Goal: Task Accomplishment & Management: Complete application form

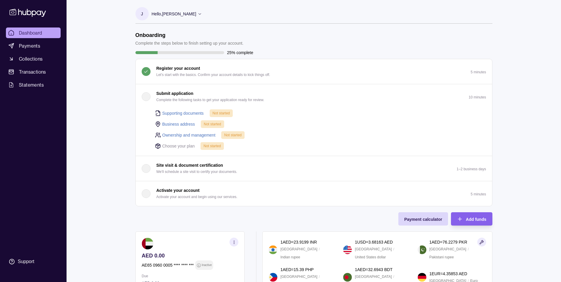
click at [145, 97] on div "button" at bounding box center [146, 96] width 9 height 9
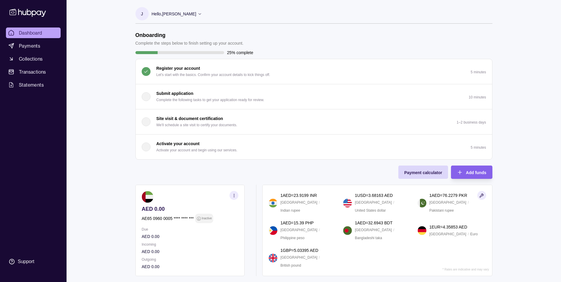
click at [145, 97] on div "button" at bounding box center [146, 96] width 9 height 9
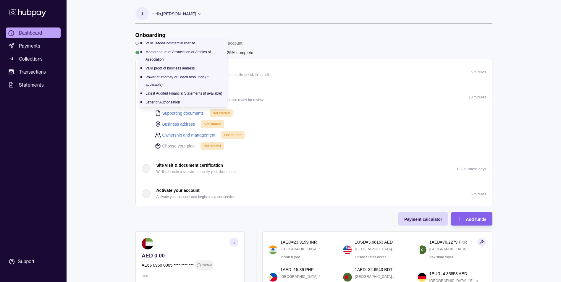
click at [181, 113] on link "Supporting documents" at bounding box center [182, 113] width 41 height 7
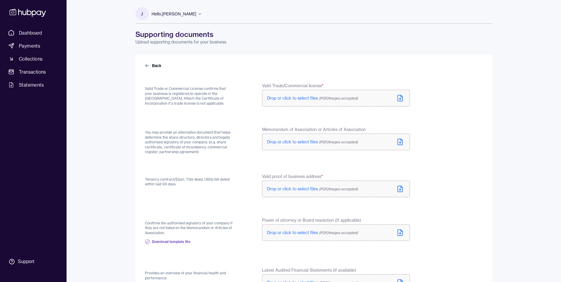
click at [400, 97] on icon at bounding box center [399, 98] width 7 height 7
click at [400, 144] on icon at bounding box center [400, 143] width 2 height 1
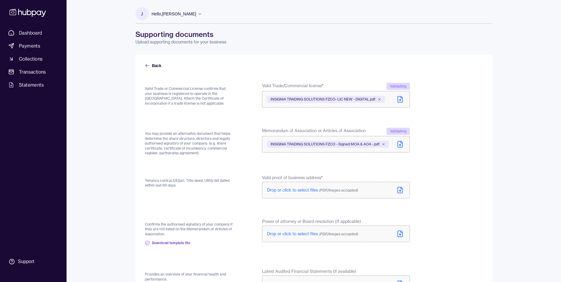
click at [402, 190] on icon at bounding box center [400, 190] width 5 height 6
click at [401, 188] on icon at bounding box center [399, 188] width 7 height 7
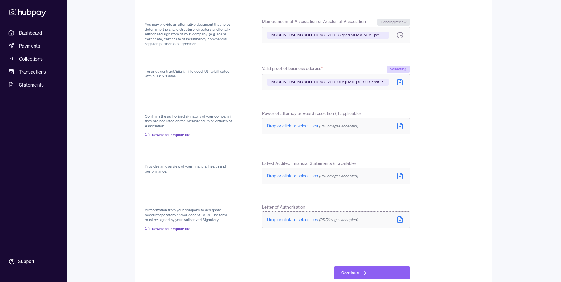
scroll to position [118, 0]
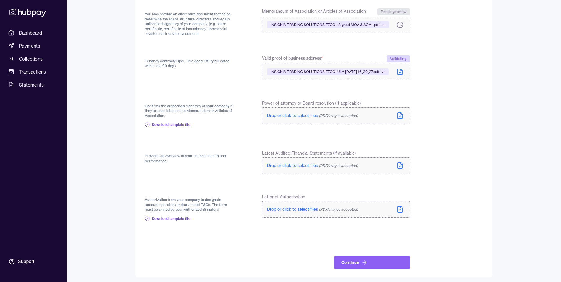
click at [401, 119] on icon at bounding box center [399, 115] width 7 height 7
click at [368, 119] on icon at bounding box center [368, 117] width 4 height 4
click at [177, 127] on span "Download template file" at bounding box center [171, 124] width 39 height 5
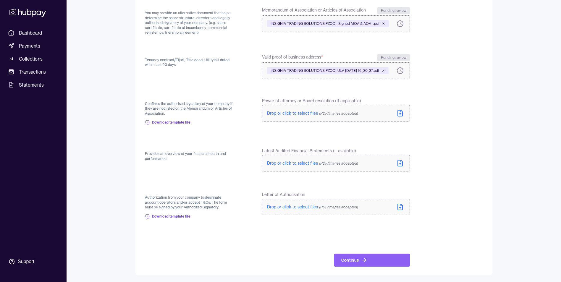
scroll to position [122, 0]
click at [401, 163] on icon at bounding box center [399, 163] width 7 height 7
click at [184, 219] on span "Download template file" at bounding box center [171, 216] width 39 height 5
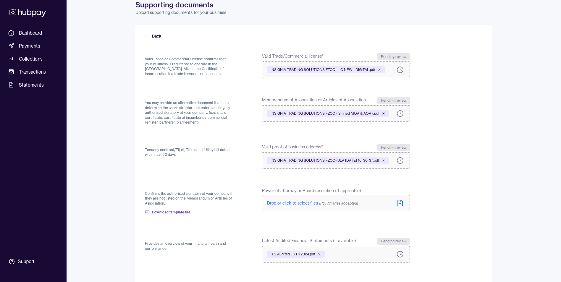
scroll to position [0, 0]
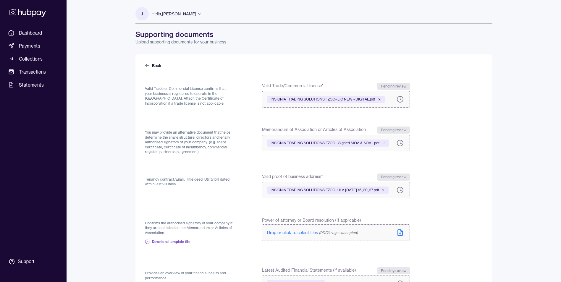
click at [202, 13] on icon at bounding box center [199, 14] width 4 height 4
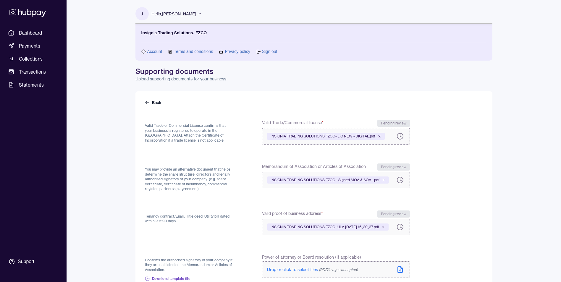
click at [202, 13] on icon at bounding box center [199, 14] width 4 height 4
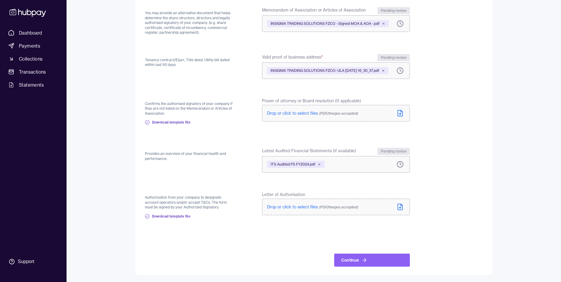
scroll to position [122, 0]
click at [358, 259] on button "Continue" at bounding box center [372, 260] width 76 height 13
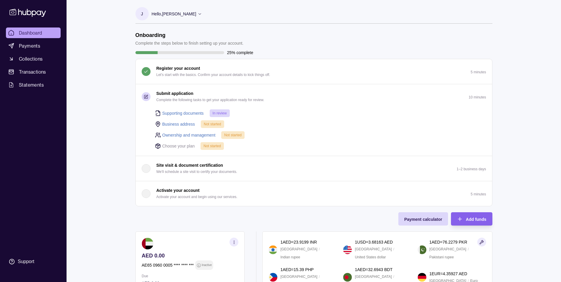
click at [173, 12] on p "Hello, [PERSON_NAME]" at bounding box center [174, 14] width 45 height 7
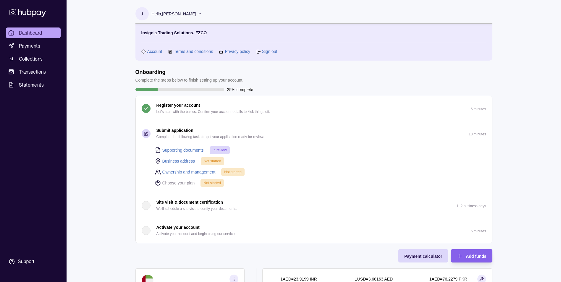
click at [153, 51] on link "Account" at bounding box center [154, 51] width 15 height 7
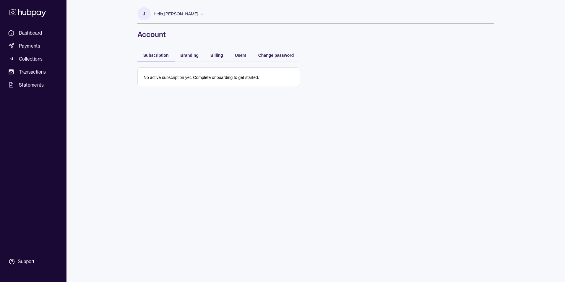
click at [187, 53] on span "Branding" at bounding box center [190, 55] width 18 height 5
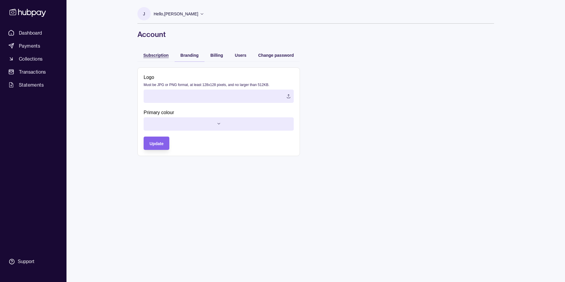
click at [151, 54] on span "Subscription" at bounding box center [155, 55] width 25 height 5
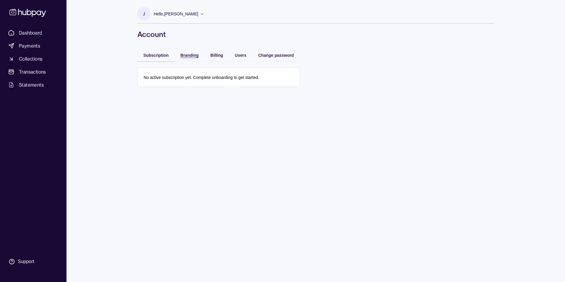
click at [188, 57] on span "Branding" at bounding box center [190, 55] width 18 height 5
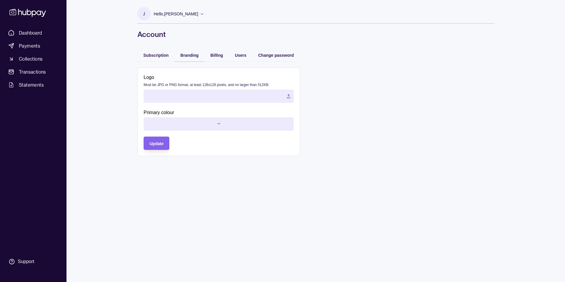
click at [288, 95] on label at bounding box center [219, 96] width 150 height 13
click at [288, 98] on label "ITS Logo transparent.png" at bounding box center [219, 96] width 150 height 13
click at [179, 123] on html "Dashboard Payments Collections Transactions Statements Support J Hello, [PERSON…" at bounding box center [282, 141] width 565 height 282
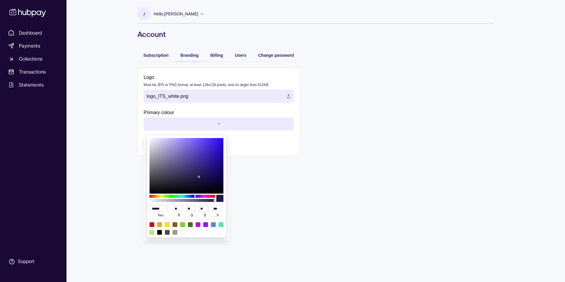
click at [180, 123] on html "Dashboard Payments Collections Transactions Statements Support J Hello, [PERSON…" at bounding box center [282, 141] width 565 height 282
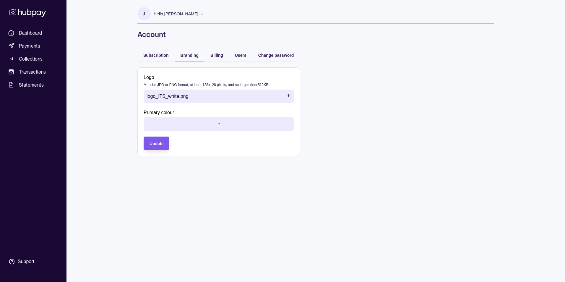
click at [156, 142] on span "Update" at bounding box center [157, 143] width 14 height 5
click at [151, 56] on span "Subscription" at bounding box center [155, 55] width 25 height 5
click at [188, 56] on span "Branding" at bounding box center [190, 55] width 18 height 5
click at [211, 125] on html "Dashboard Payments Collections Transactions Statements Support J Hello, [PERSON…" at bounding box center [282, 141] width 565 height 282
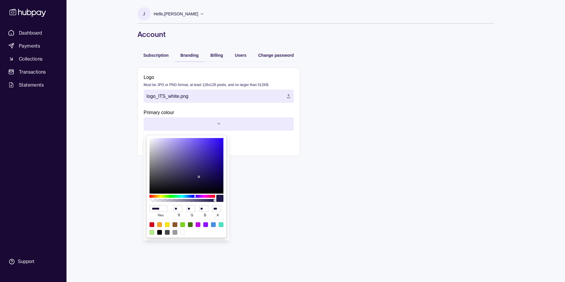
click at [176, 234] on div at bounding box center [175, 232] width 5 height 5
type input "******"
type input "***"
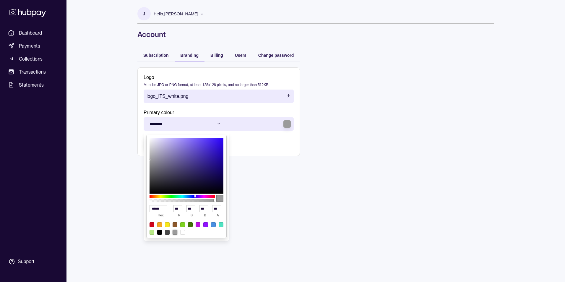
click at [241, 173] on html "Dashboard Payments Collections Transactions Statements Support J Hello, [PERSON…" at bounding box center [282, 141] width 565 height 282
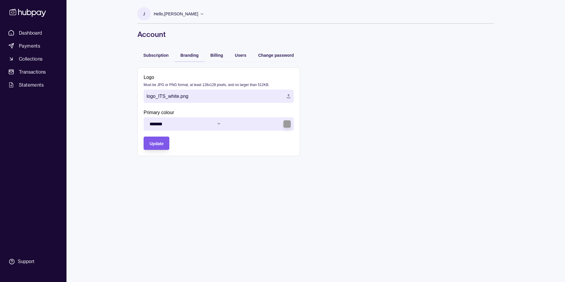
click at [155, 144] on span "Update" at bounding box center [157, 143] width 14 height 5
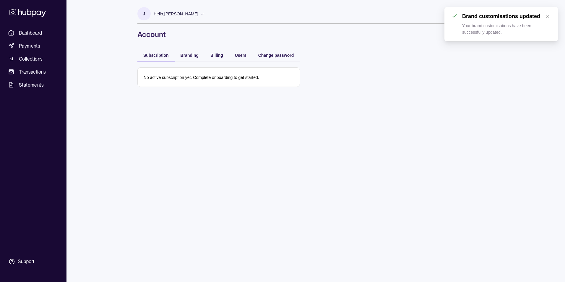
click at [154, 53] on span "Subscription" at bounding box center [155, 55] width 25 height 5
click at [189, 54] on span "Branding" at bounding box center [190, 55] width 18 height 5
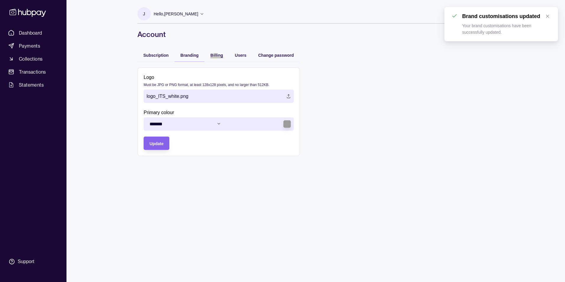
click at [214, 54] on span "Billing" at bounding box center [216, 55] width 13 height 5
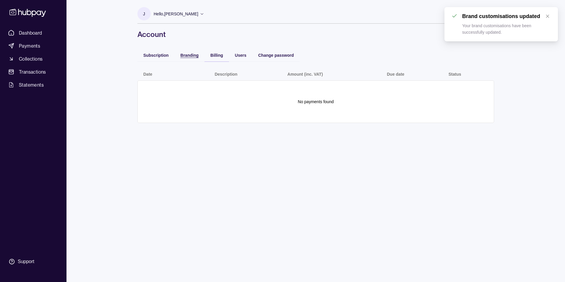
click at [192, 57] on span "Branding" at bounding box center [190, 55] width 18 height 5
click at [216, 54] on span "Billing" at bounding box center [216, 55] width 13 height 5
click at [240, 54] on span "Users" at bounding box center [241, 55] width 12 height 5
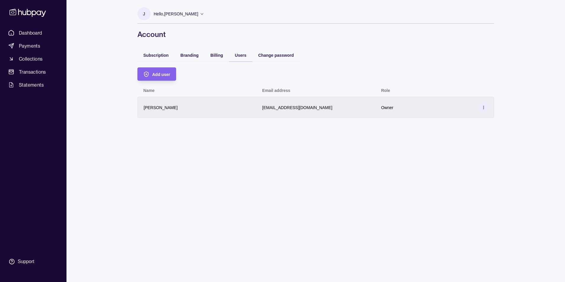
click at [486, 107] on section at bounding box center [483, 107] width 9 height 9
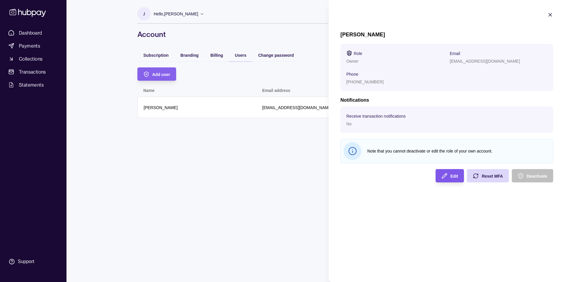
click at [445, 175] on icon "button" at bounding box center [444, 175] width 5 height 5
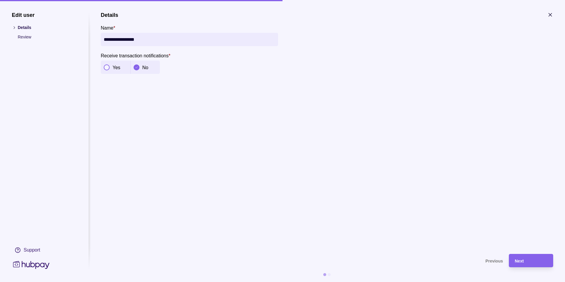
click at [105, 67] on button "button" at bounding box center [107, 67] width 6 height 6
click at [535, 259] on div "Next" at bounding box center [531, 260] width 33 height 7
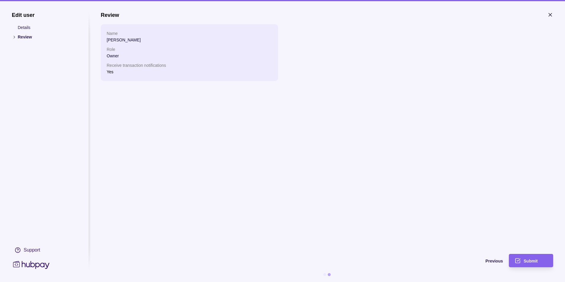
click at [23, 26] on p "Details" at bounding box center [47, 27] width 59 height 7
click at [552, 13] on icon "button" at bounding box center [550, 15] width 6 height 6
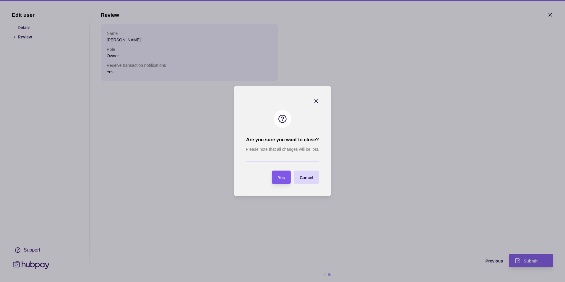
click at [283, 177] on span "Yes" at bounding box center [281, 177] width 7 height 5
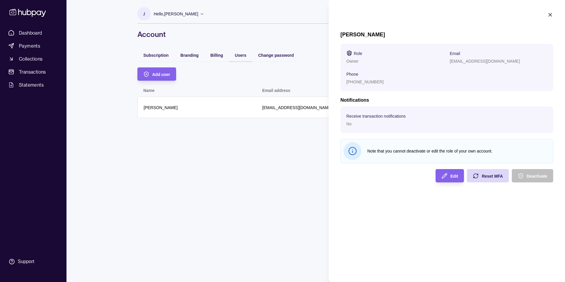
click at [353, 151] on icon at bounding box center [353, 151] width 0 height 1
click at [361, 81] on p "[PHONE_NUMBER]" at bounding box center [364, 82] width 37 height 5
click at [439, 177] on div "Edit" at bounding box center [445, 175] width 25 height 13
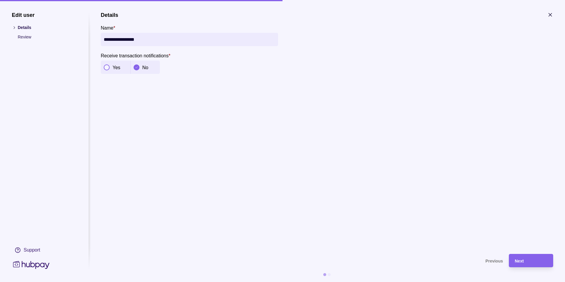
click at [106, 64] on div at bounding box center [107, 67] width 6 height 6
click at [529, 261] on div "Next" at bounding box center [531, 260] width 33 height 7
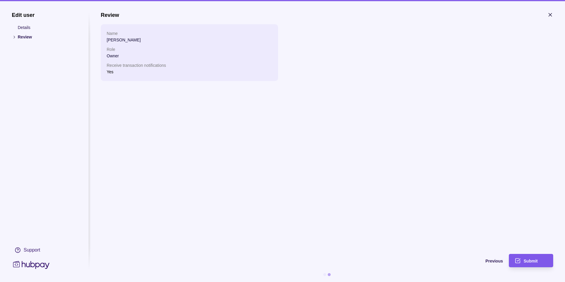
click at [527, 259] on span "Submit" at bounding box center [531, 261] width 14 height 5
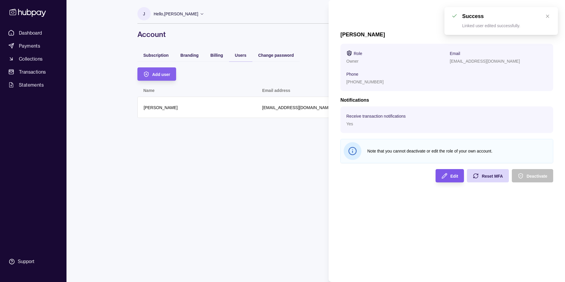
click at [449, 176] on div "Edit" at bounding box center [445, 175] width 25 height 13
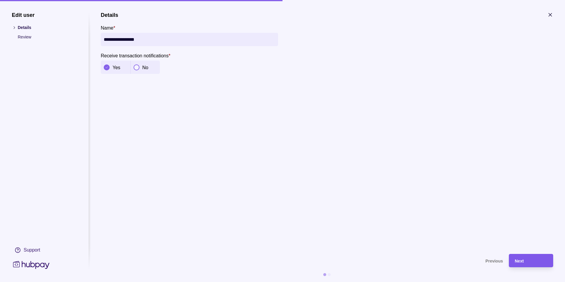
click at [523, 260] on span "Next" at bounding box center [519, 261] width 9 height 5
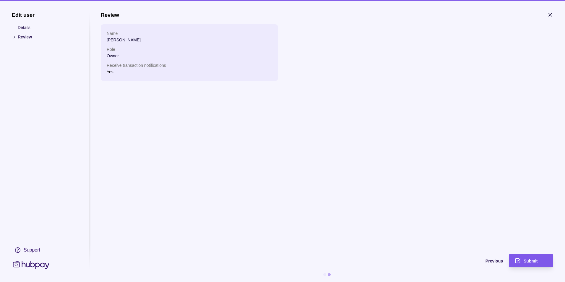
click at [525, 259] on span "Submit" at bounding box center [531, 261] width 14 height 5
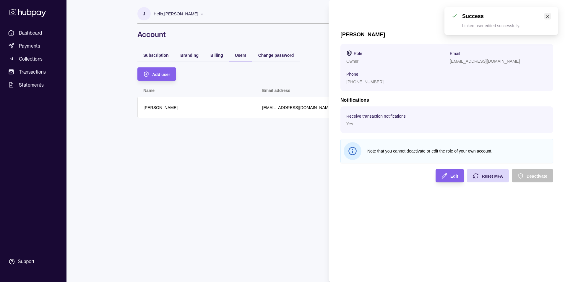
click at [548, 16] on icon "close" at bounding box center [547, 16] width 3 height 3
click at [559, 17] on section "[PERSON_NAME] Role Owner Email [EMAIL_ADDRESS][DOMAIN_NAME] Phone [PHONE_NUMBER…" at bounding box center [447, 97] width 236 height 194
click at [550, 13] on icon "button" at bounding box center [550, 15] width 6 height 6
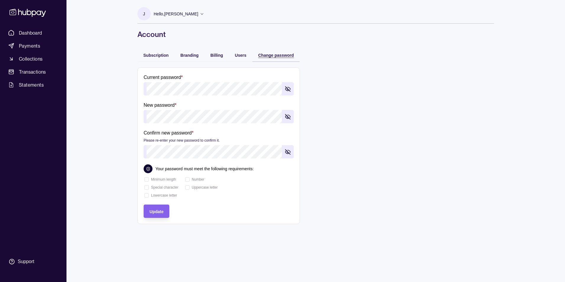
click at [279, 56] on span "Change password" at bounding box center [276, 55] width 36 height 5
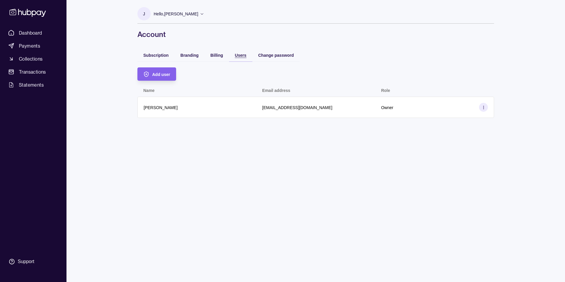
click at [239, 55] on span "Users" at bounding box center [241, 55] width 12 height 5
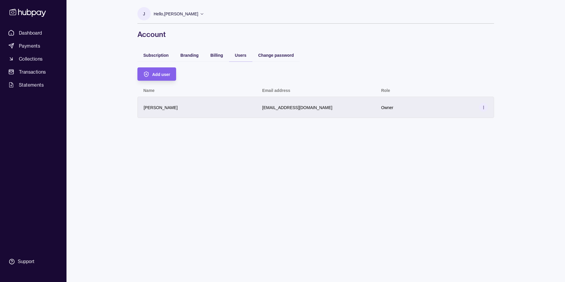
click at [483, 107] on icon at bounding box center [484, 107] width 4 height 4
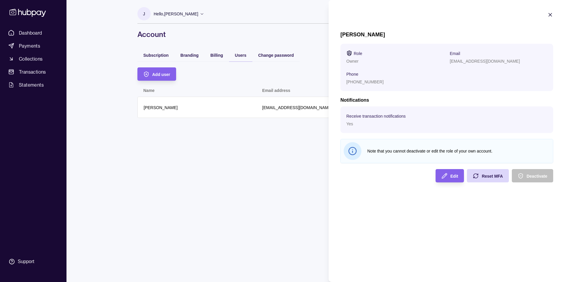
click at [456, 64] on div "[EMAIL_ADDRESS][DOMAIN_NAME]" at bounding box center [499, 60] width 98 height 7
click at [551, 13] on icon "button" at bounding box center [550, 15] width 6 height 6
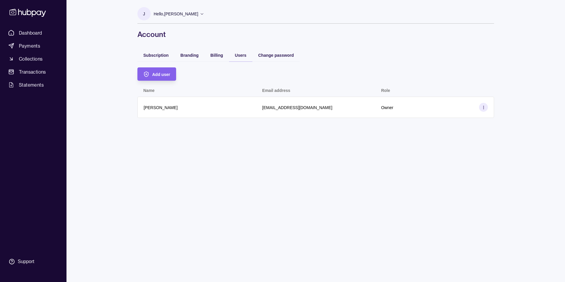
click at [180, 14] on p "Hello, [PERSON_NAME]" at bounding box center [176, 14] width 45 height 7
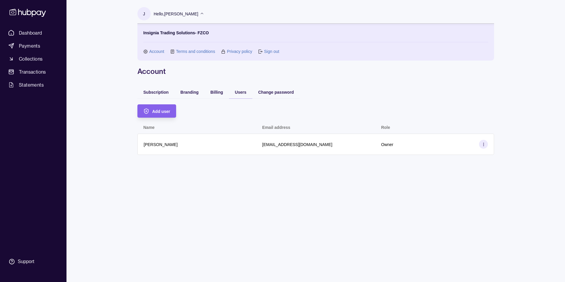
click at [180, 14] on p "Hello, [PERSON_NAME]" at bounding box center [176, 14] width 45 height 7
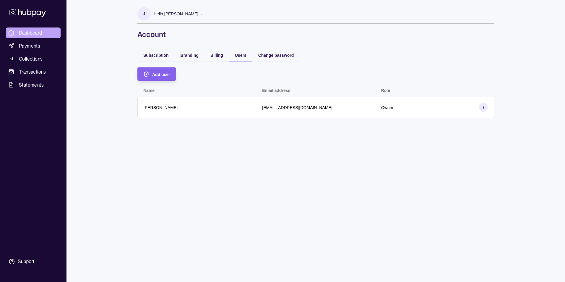
click at [33, 33] on span "Dashboard" at bounding box center [30, 32] width 23 height 7
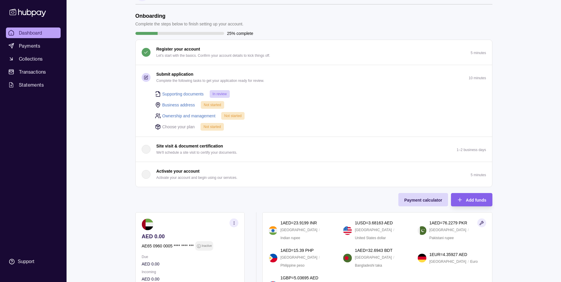
scroll to position [30, 0]
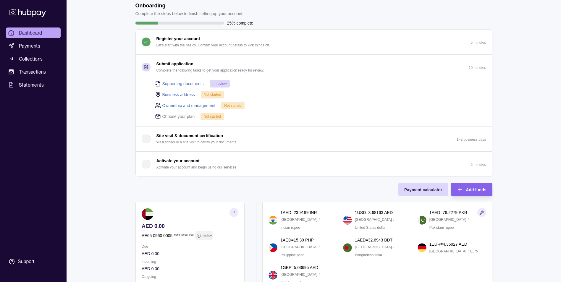
click at [181, 95] on link "Business address" at bounding box center [178, 94] width 33 height 7
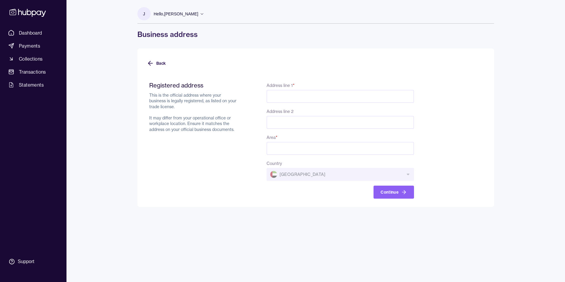
click at [282, 97] on input "Address line 1 *" at bounding box center [341, 96] width 148 height 13
paste input "**********"
drag, startPoint x: 352, startPoint y: 95, endPoint x: 392, endPoint y: 97, distance: 39.4
click at [392, 97] on input "**********" at bounding box center [341, 96] width 148 height 13
type input "**********"
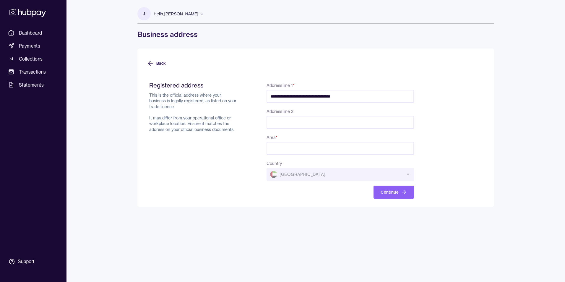
click at [280, 155] on input "Area *" at bounding box center [341, 148] width 148 height 13
type input "*****"
click at [294, 207] on div "**********" at bounding box center [316, 141] width 380 height 282
click at [392, 193] on button "Continue" at bounding box center [394, 192] width 40 height 13
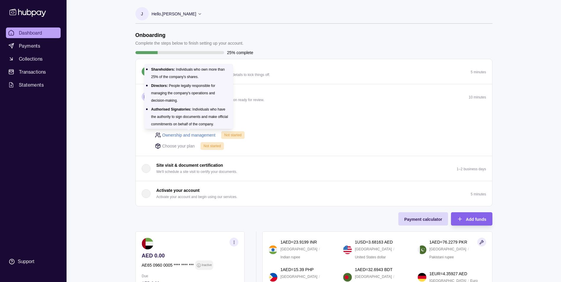
click at [194, 137] on link "Ownership and management" at bounding box center [188, 135] width 53 height 7
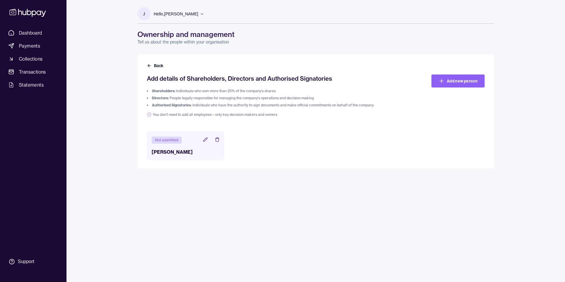
click at [182, 154] on h3 "[PERSON_NAME]" at bounding box center [186, 151] width 68 height 7
click at [171, 139] on div "Not submitted" at bounding box center [167, 140] width 30 height 7
click at [205, 140] on icon at bounding box center [205, 139] width 5 height 5
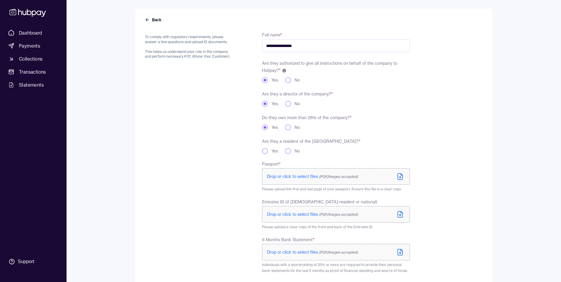
scroll to position [59, 0]
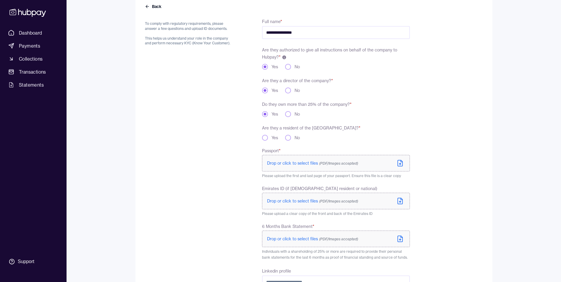
click at [267, 138] on button "Yes" at bounding box center [265, 138] width 6 height 6
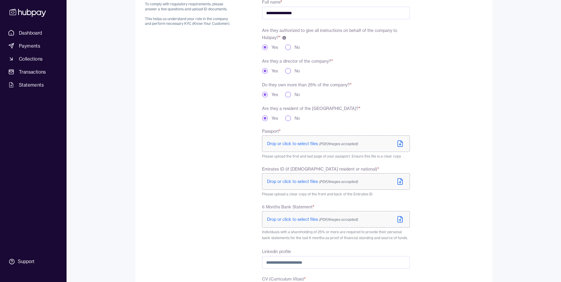
scroll to position [89, 0]
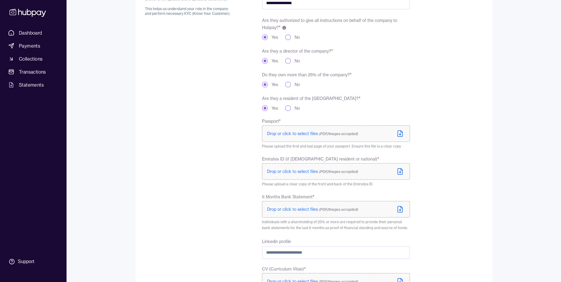
click at [398, 133] on icon at bounding box center [400, 134] width 5 height 6
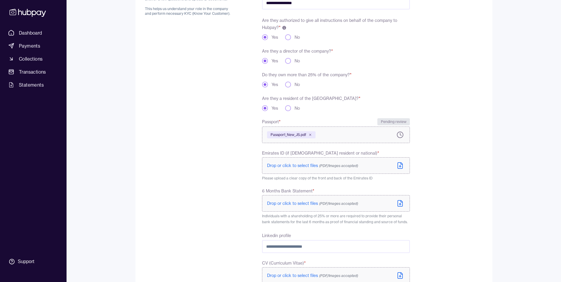
click at [400, 134] on icon at bounding box center [400, 134] width 1 height 2
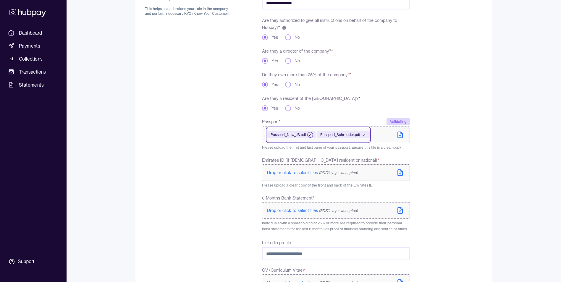
click at [310, 135] on icon at bounding box center [310, 135] width 2 height 2
click at [453, 156] on form "**********" at bounding box center [314, 159] width 338 height 357
click at [402, 171] on icon at bounding box center [399, 172] width 7 height 7
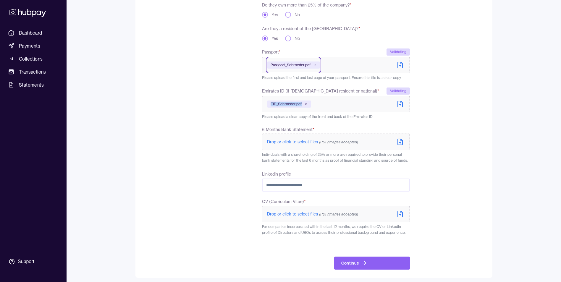
scroll to position [161, 0]
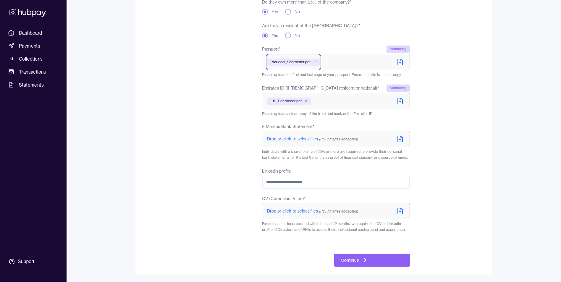
click at [401, 210] on icon at bounding box center [402, 209] width 2 height 2
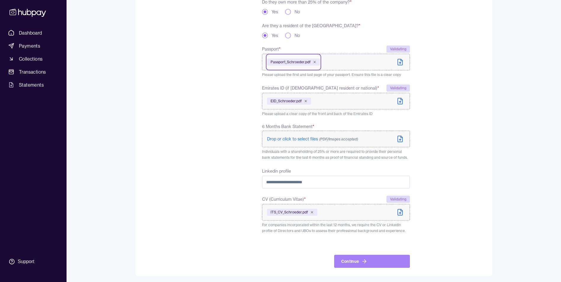
click at [356, 258] on button "Continue" at bounding box center [372, 261] width 76 height 13
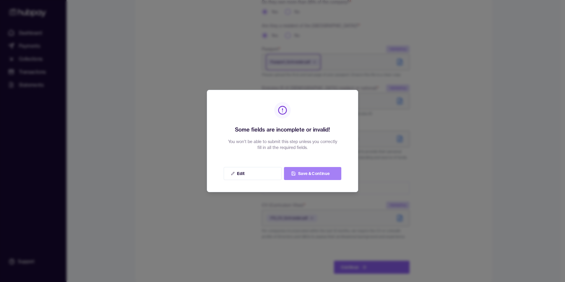
click at [303, 173] on button "Save & Continue" at bounding box center [312, 173] width 57 height 13
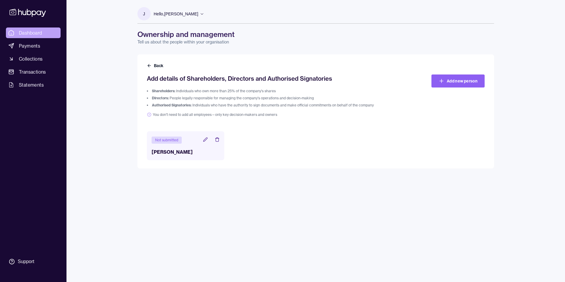
click at [37, 32] on span "Dashboard" at bounding box center [30, 32] width 23 height 7
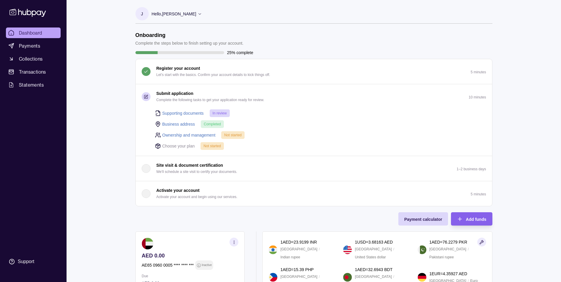
click at [186, 18] on div "Hello, [PERSON_NAME]" at bounding box center [177, 14] width 51 height 12
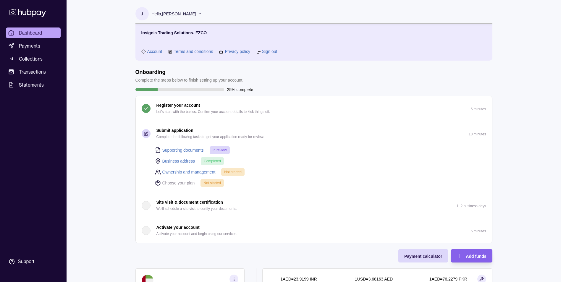
click at [152, 52] on link "Account" at bounding box center [154, 51] width 15 height 7
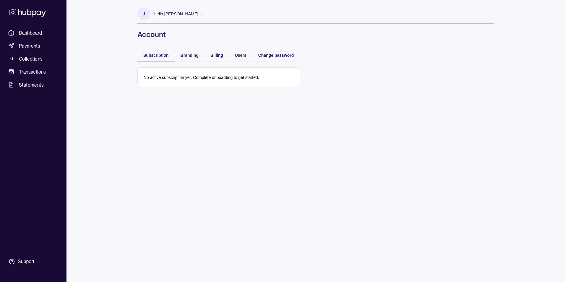
click at [192, 54] on span "Branding" at bounding box center [190, 55] width 18 height 5
click at [216, 55] on span "Billing" at bounding box center [216, 55] width 13 height 5
click at [241, 55] on span "Users" at bounding box center [241, 55] width 12 height 5
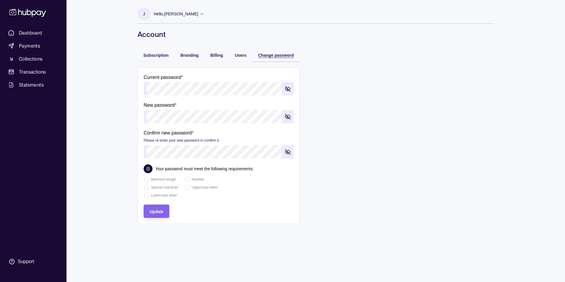
click at [270, 52] on div "Change password" at bounding box center [276, 54] width 36 height 7
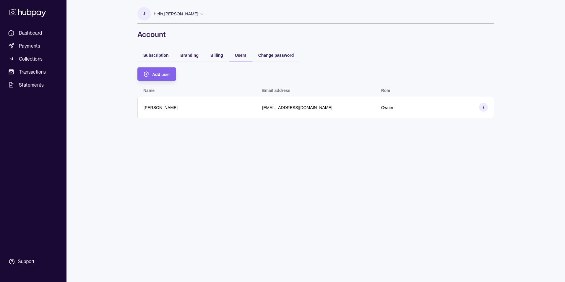
click at [244, 57] on span "Users" at bounding box center [241, 55] width 12 height 5
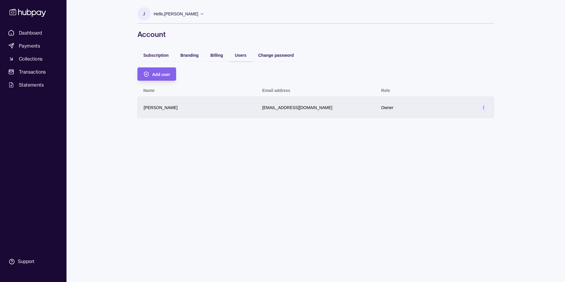
click at [277, 108] on p "[EMAIL_ADDRESS][DOMAIN_NAME]" at bounding box center [297, 107] width 70 height 5
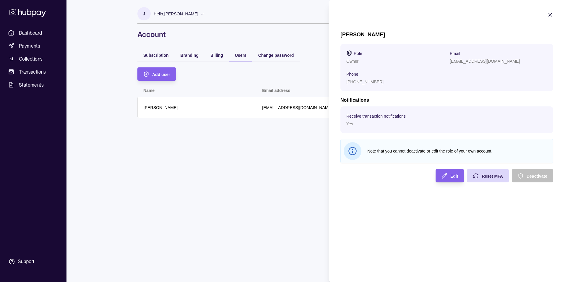
click at [362, 82] on p "[PHONE_NUMBER]" at bounding box center [364, 82] width 37 height 5
click at [468, 59] on p "[EMAIL_ADDRESS][DOMAIN_NAME]" at bounding box center [485, 61] width 70 height 5
click at [552, 14] on icon "button" at bounding box center [550, 15] width 6 height 6
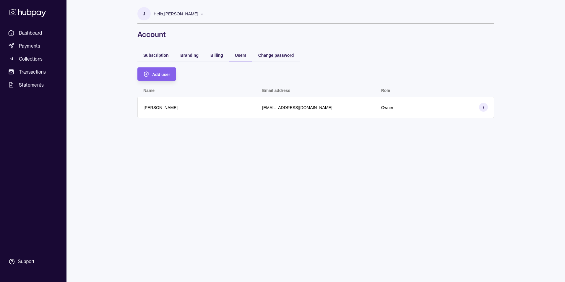
click at [271, 58] on div "Change password" at bounding box center [276, 54] width 36 height 7
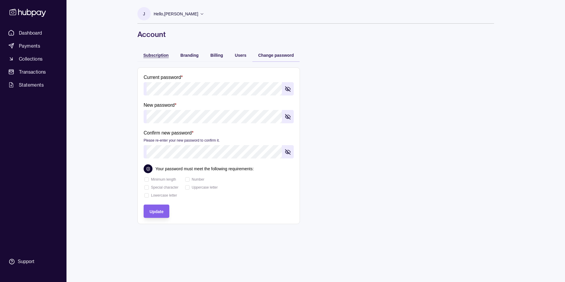
click at [161, 53] on span "Subscription" at bounding box center [155, 55] width 25 height 5
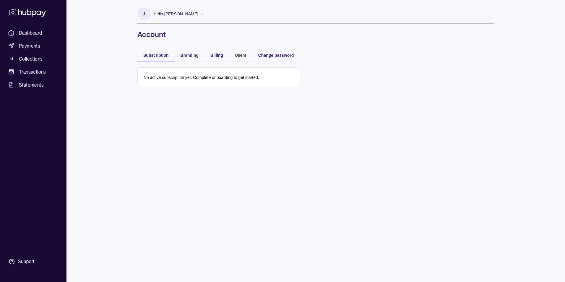
click at [244, 50] on div "Users" at bounding box center [240, 54] width 23 height 13
click at [244, 56] on span "Users" at bounding box center [241, 55] width 12 height 5
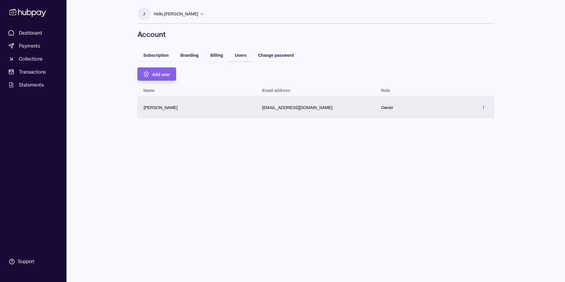
click at [485, 108] on icon at bounding box center [484, 107] width 4 height 4
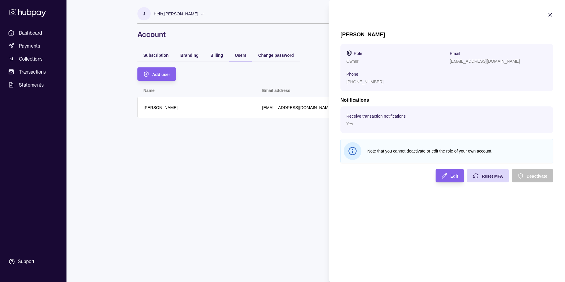
click at [553, 14] on icon "button" at bounding box center [550, 15] width 6 height 6
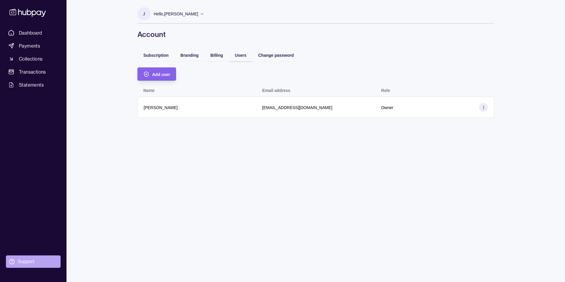
click at [22, 260] on div "Support" at bounding box center [26, 261] width 17 height 7
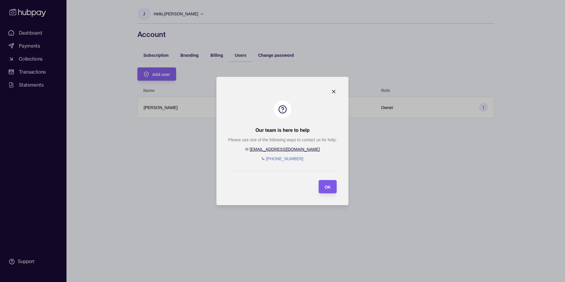
click at [329, 189] on div "OK" at bounding box center [328, 186] width 6 height 7
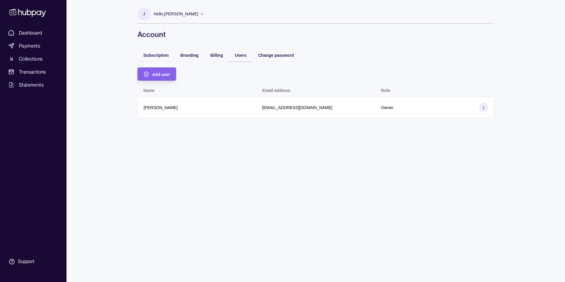
click at [275, 107] on p "[EMAIL_ADDRESS][DOMAIN_NAME]" at bounding box center [297, 107] width 70 height 5
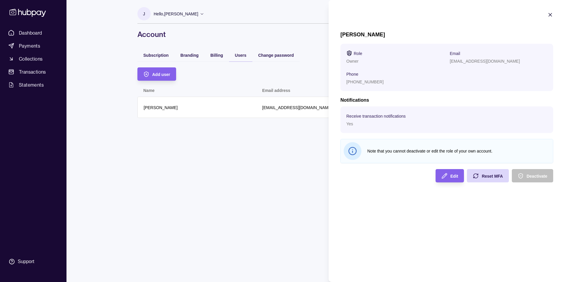
click at [553, 13] on section "[PERSON_NAME] Role Owner Email [EMAIL_ADDRESS][DOMAIN_NAME] Phone [PHONE_NUMBER…" at bounding box center [447, 97] width 236 height 194
click at [554, 12] on section "[PERSON_NAME] Role Owner Email [EMAIL_ADDRESS][DOMAIN_NAME] Phone [PHONE_NUMBER…" at bounding box center [447, 97] width 236 height 194
click at [550, 13] on icon "button" at bounding box center [550, 15] width 6 height 6
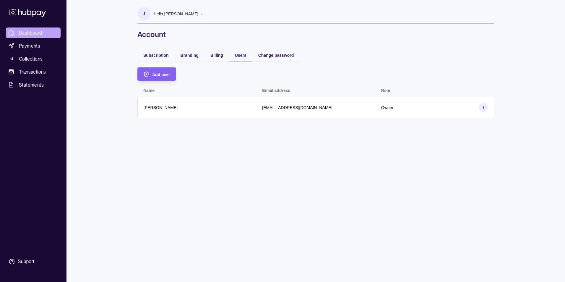
click at [33, 32] on span "Dashboard" at bounding box center [30, 32] width 23 height 7
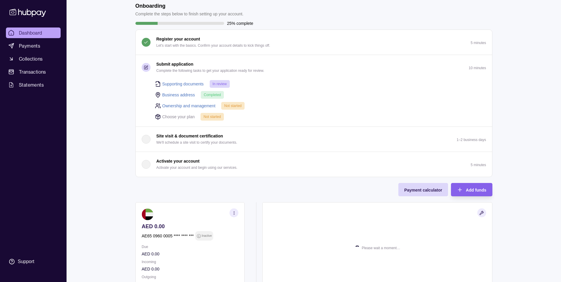
scroll to position [30, 0]
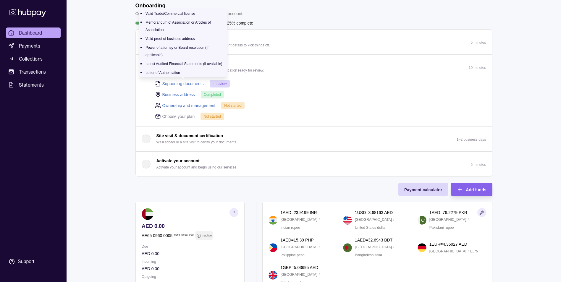
click at [188, 84] on link "Supporting documents" at bounding box center [182, 83] width 41 height 7
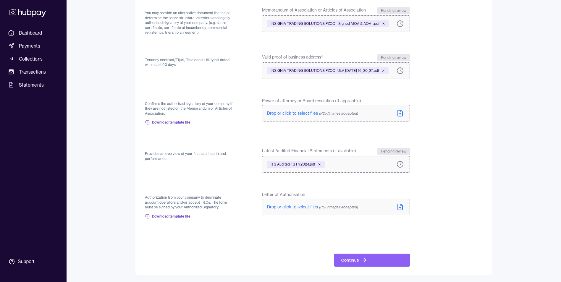
scroll to position [122, 0]
click at [362, 262] on icon at bounding box center [364, 260] width 6 height 6
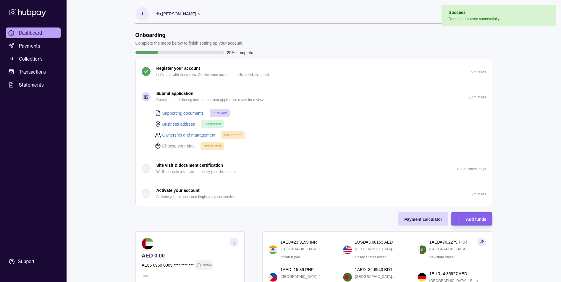
click at [184, 135] on link "Ownership and management" at bounding box center [188, 135] width 53 height 7
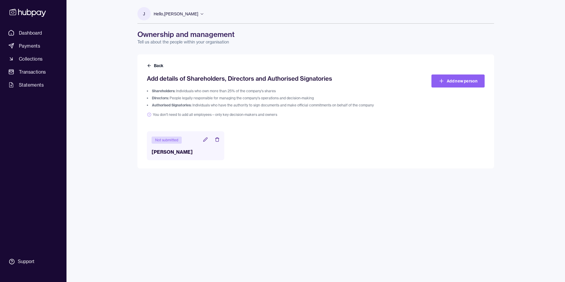
click at [171, 153] on h3 "[PERSON_NAME]" at bounding box center [186, 151] width 68 height 7
click at [204, 140] on icon at bounding box center [205, 139] width 5 height 5
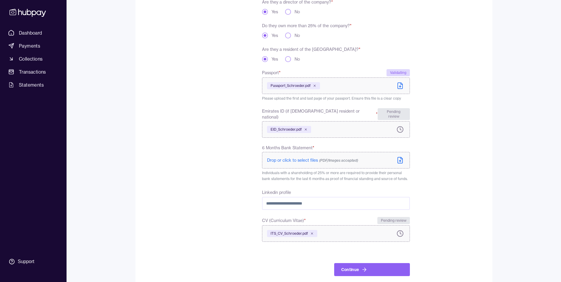
scroll to position [142, 0]
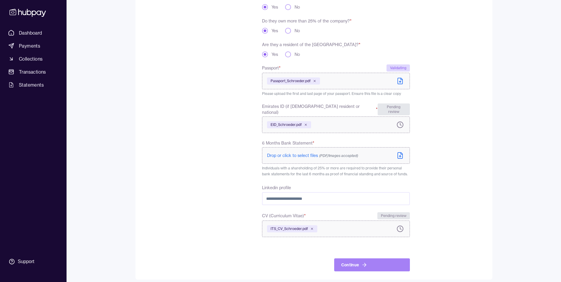
click at [362, 265] on icon "submit" at bounding box center [364, 265] width 4 height 0
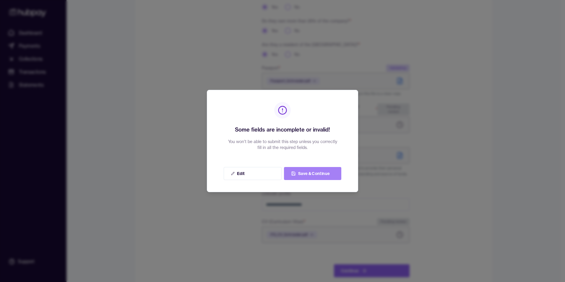
click at [302, 170] on button "Save & Continue" at bounding box center [312, 173] width 57 height 13
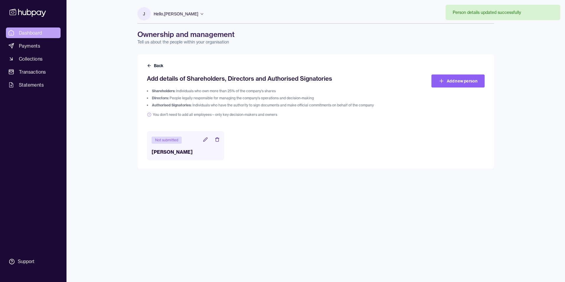
click at [42, 30] on span "Dashboard" at bounding box center [30, 32] width 23 height 7
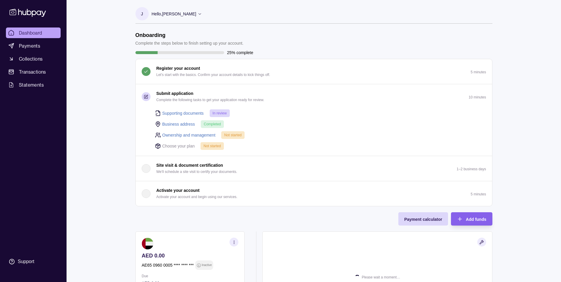
drag, startPoint x: 176, startPoint y: 145, endPoint x: 192, endPoint y: 147, distance: 15.6
click at [177, 145] on p "Choose your plan" at bounding box center [178, 146] width 33 height 7
click at [205, 147] on span "Not started" at bounding box center [211, 146] width 17 height 4
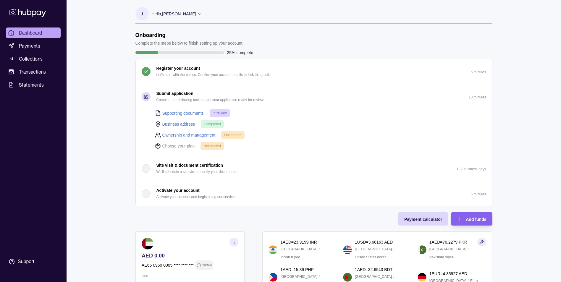
click at [193, 13] on p "Hello, [PERSON_NAME]" at bounding box center [174, 14] width 45 height 7
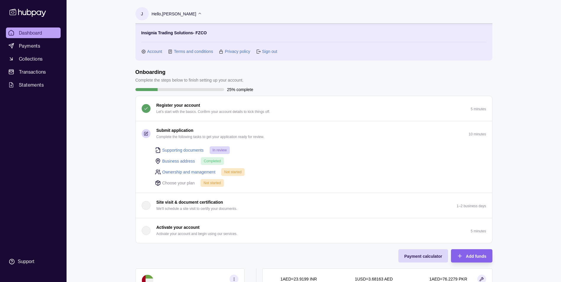
click at [269, 51] on link "Sign out" at bounding box center [269, 51] width 15 height 7
